Goal: Find specific page/section: Find specific page/section

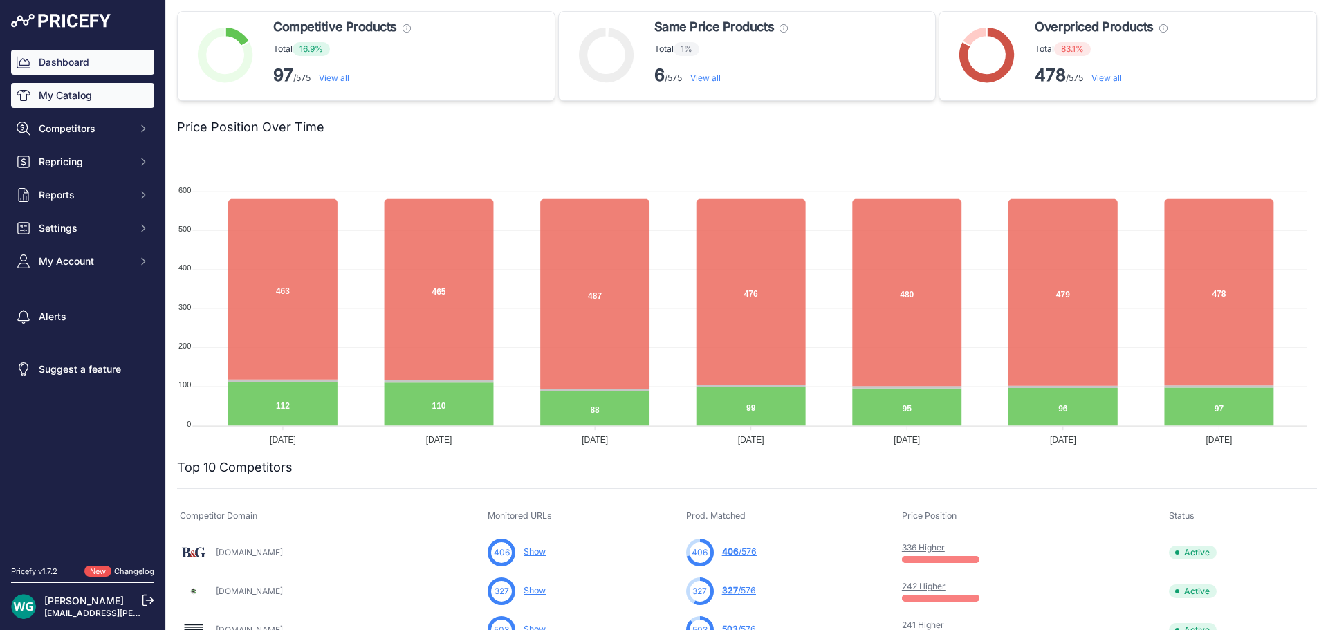
click at [85, 93] on link "My Catalog" at bounding box center [82, 95] width 143 height 25
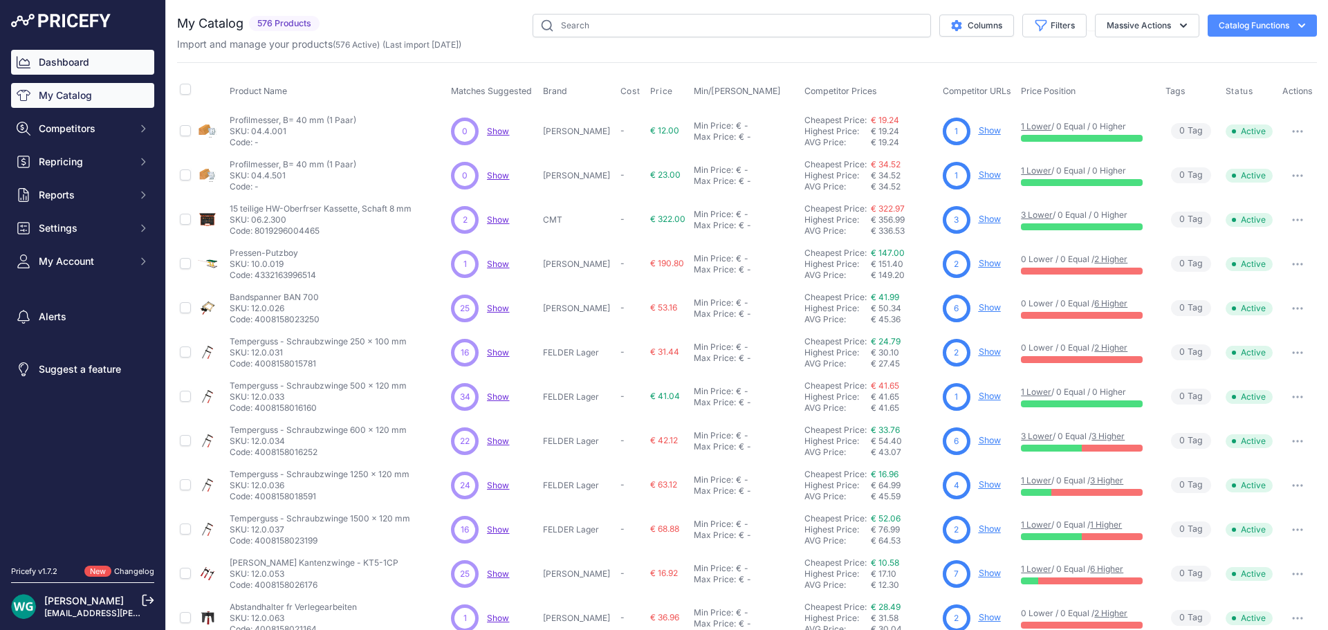
click at [99, 67] on link "Dashboard" at bounding box center [82, 62] width 143 height 25
